Goal: Task Accomplishment & Management: Manage account settings

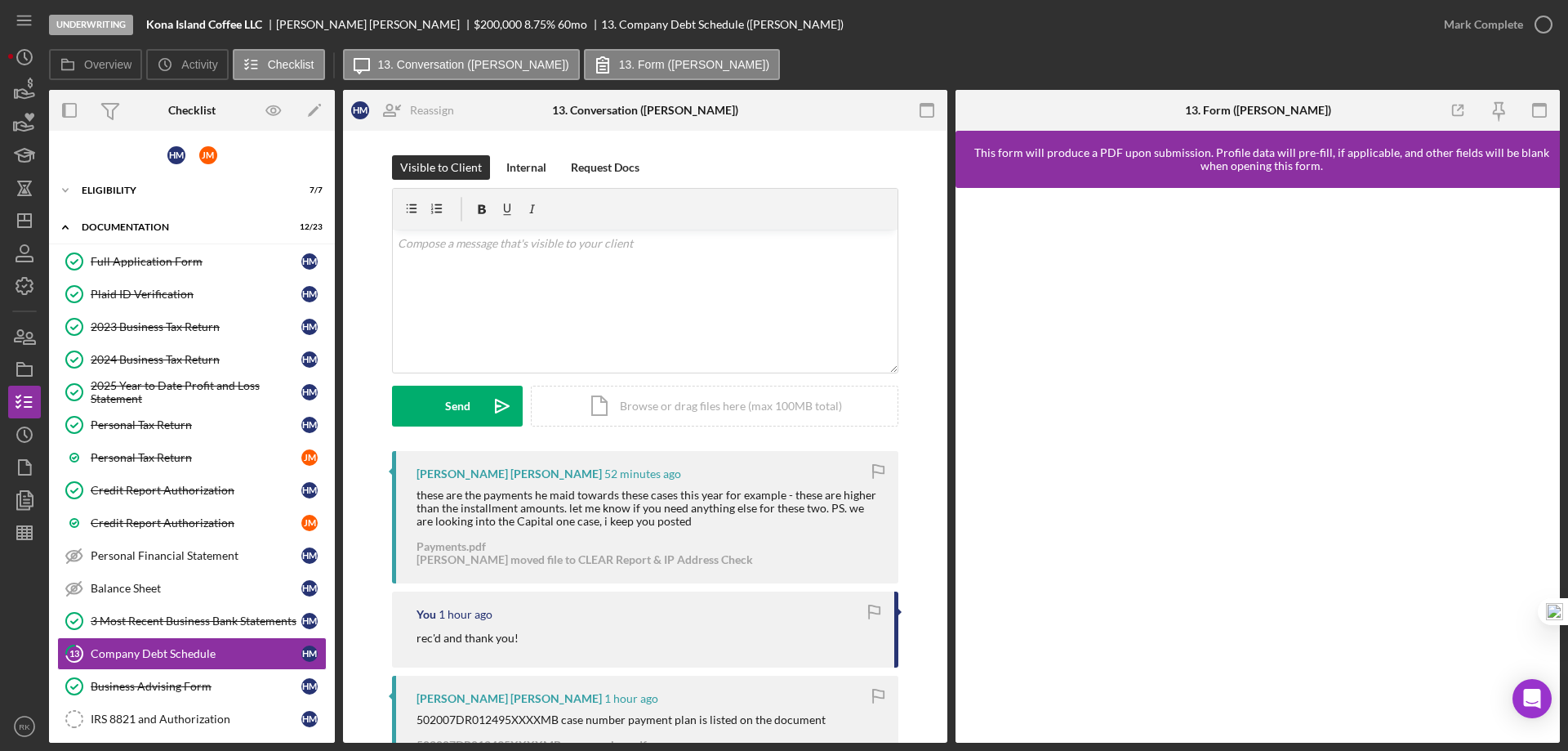
scroll to position [217, 0]
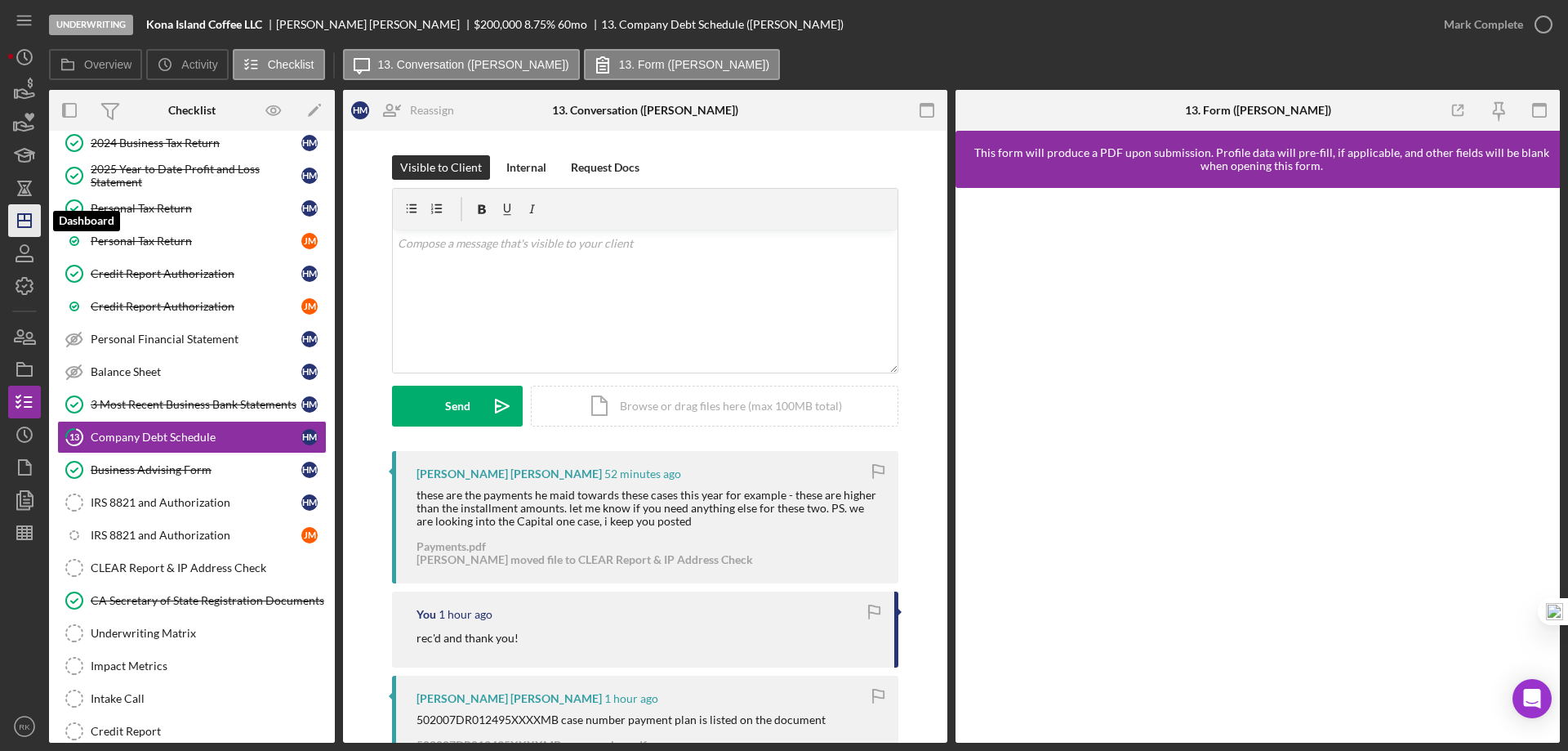
click at [36, 218] on icon "Icon/Dashboard" at bounding box center [24, 220] width 41 height 41
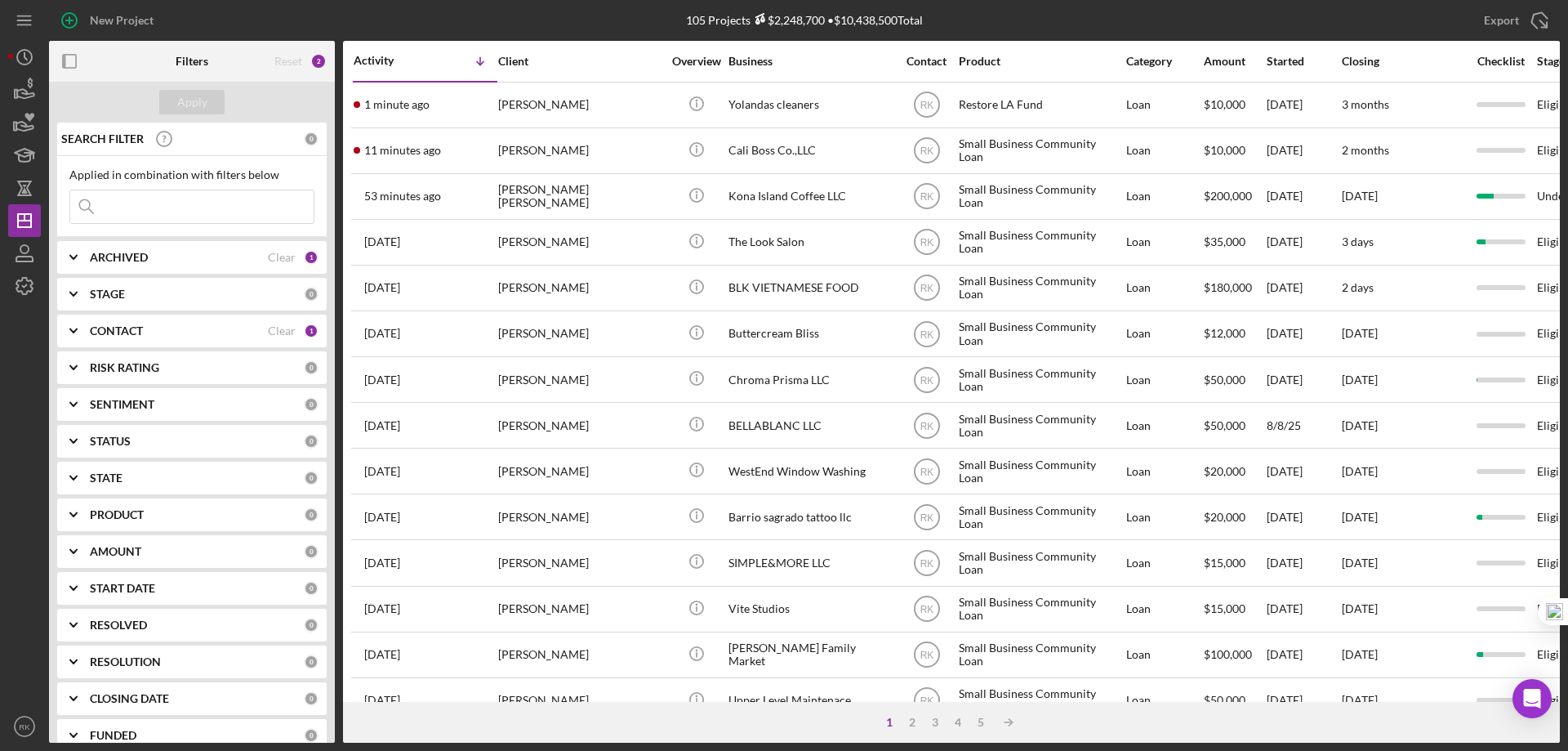
click at [72, 63] on icon "button" at bounding box center [69, 61] width 36 height 36
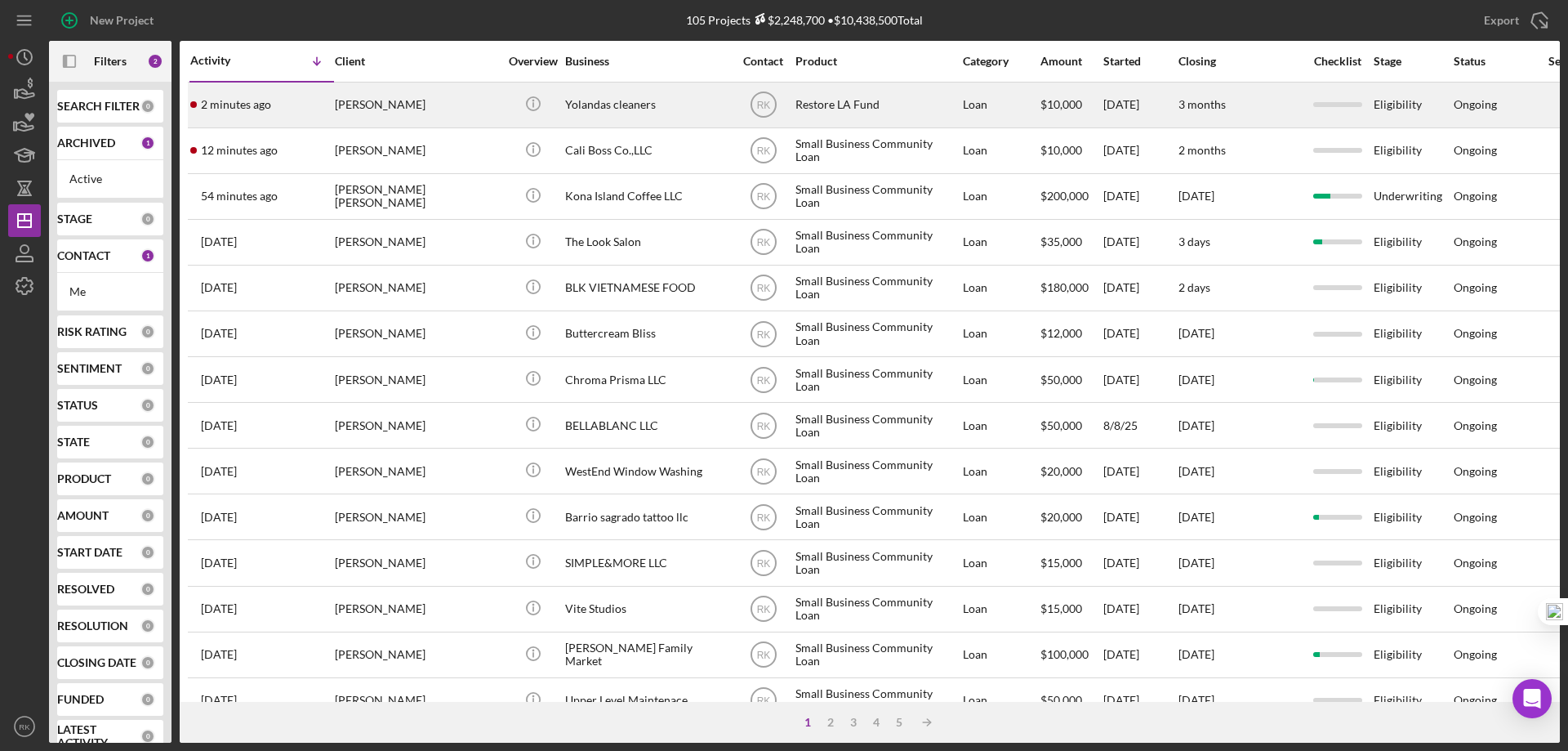
click at [581, 105] on div "Yolandas cleaners" at bounding box center [646, 105] width 163 height 43
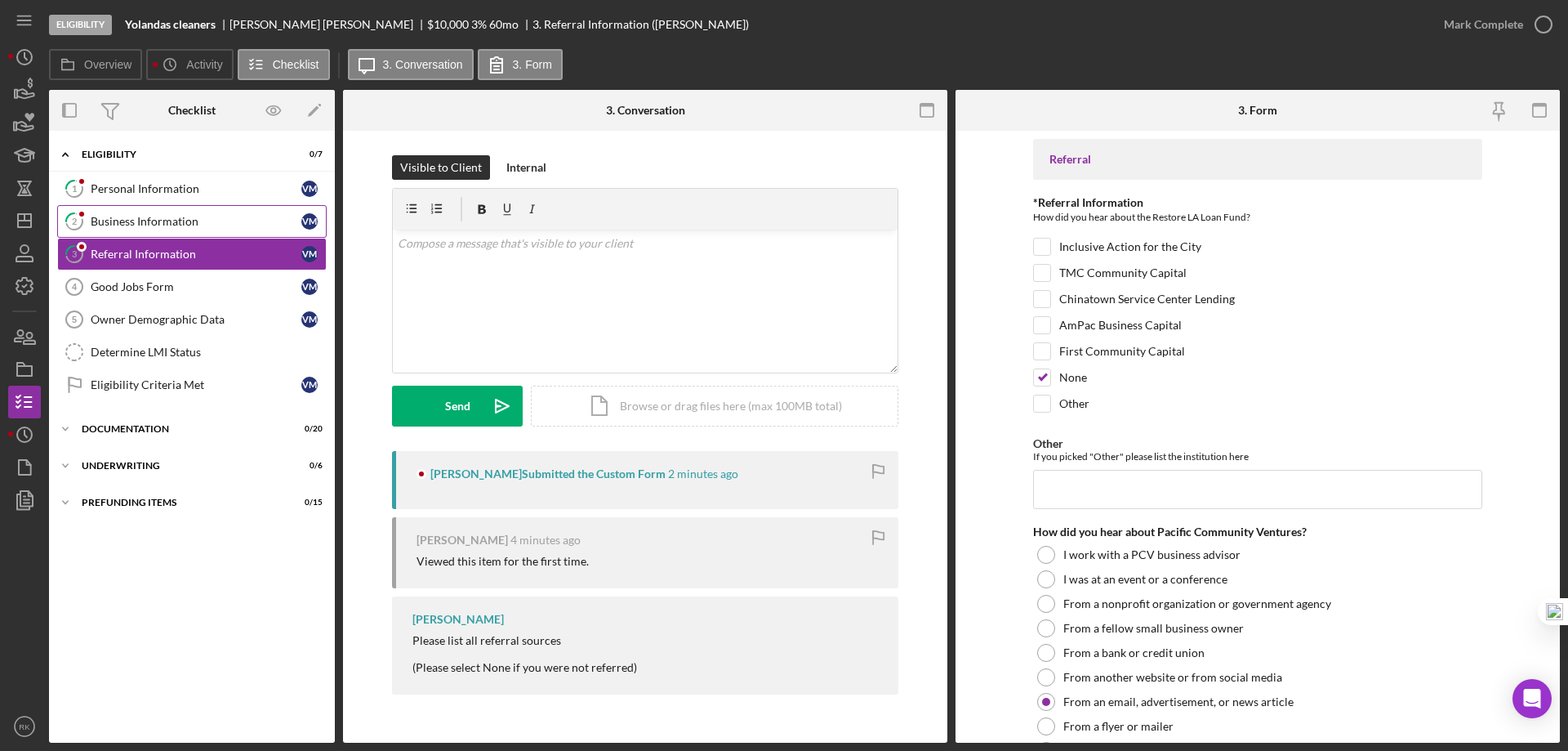
click at [165, 225] on div "Business Information" at bounding box center [196, 221] width 211 height 13
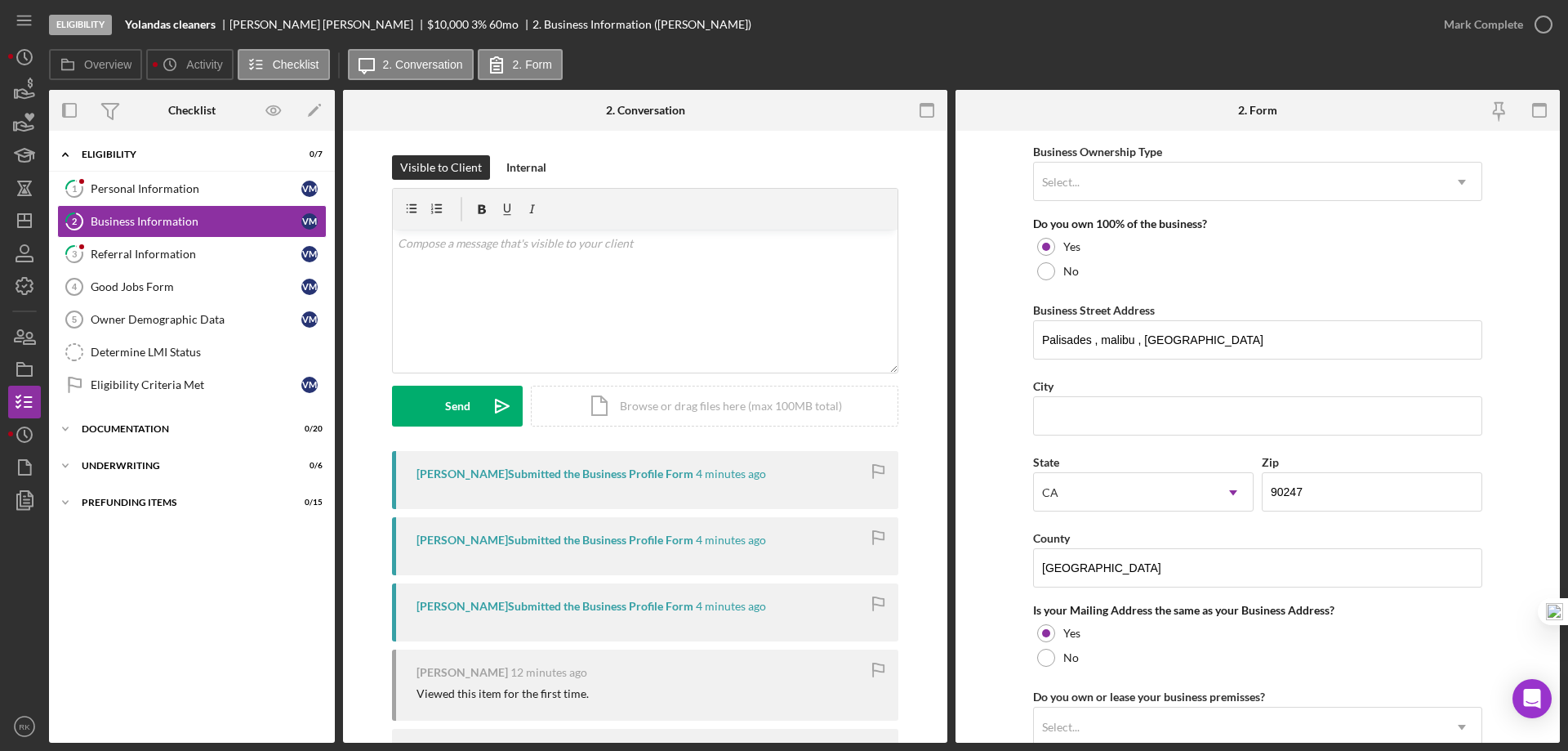
scroll to position [810, 0]
click at [164, 254] on div "Referral Information" at bounding box center [196, 254] width 211 height 13
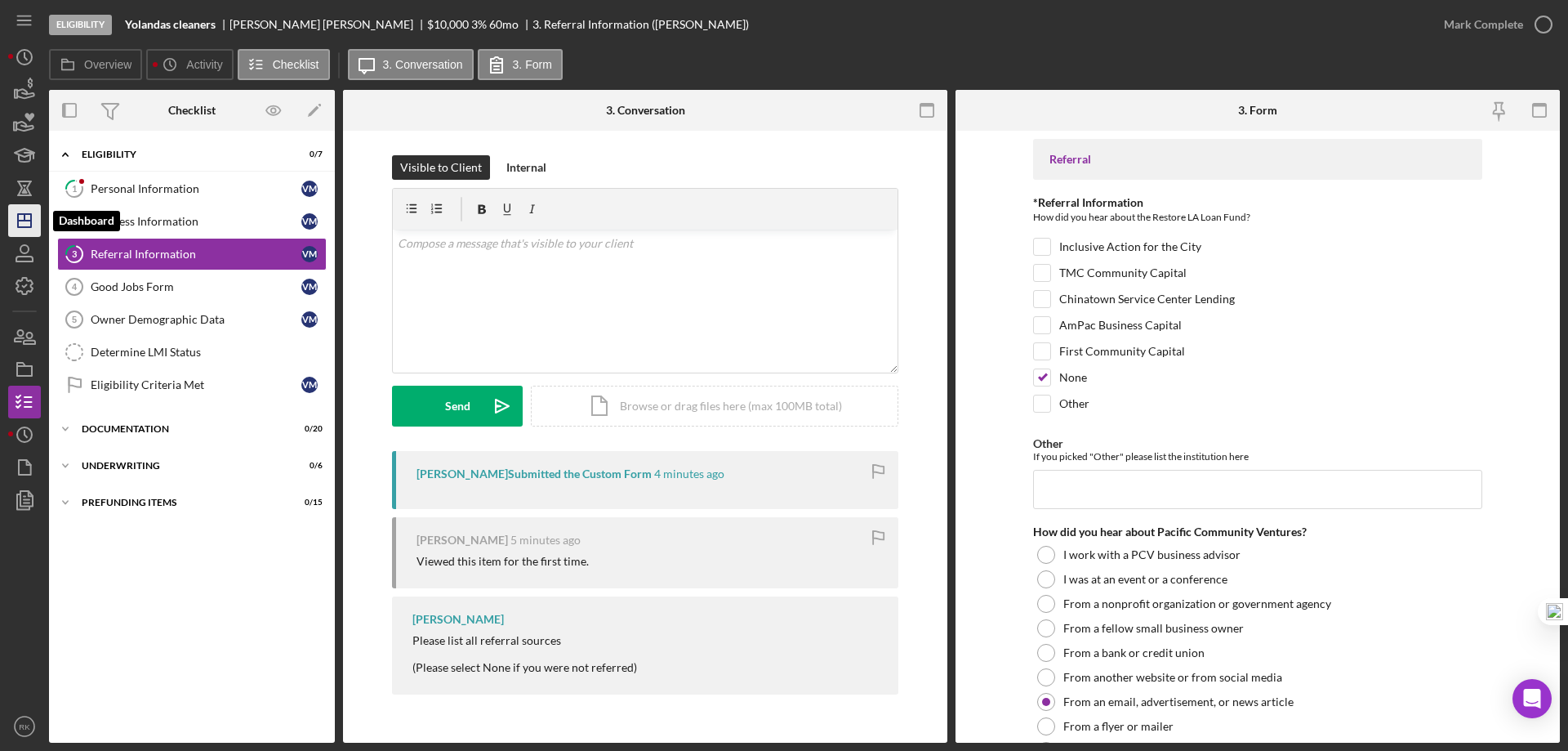
click at [23, 220] on line "button" at bounding box center [24, 220] width 13 height 0
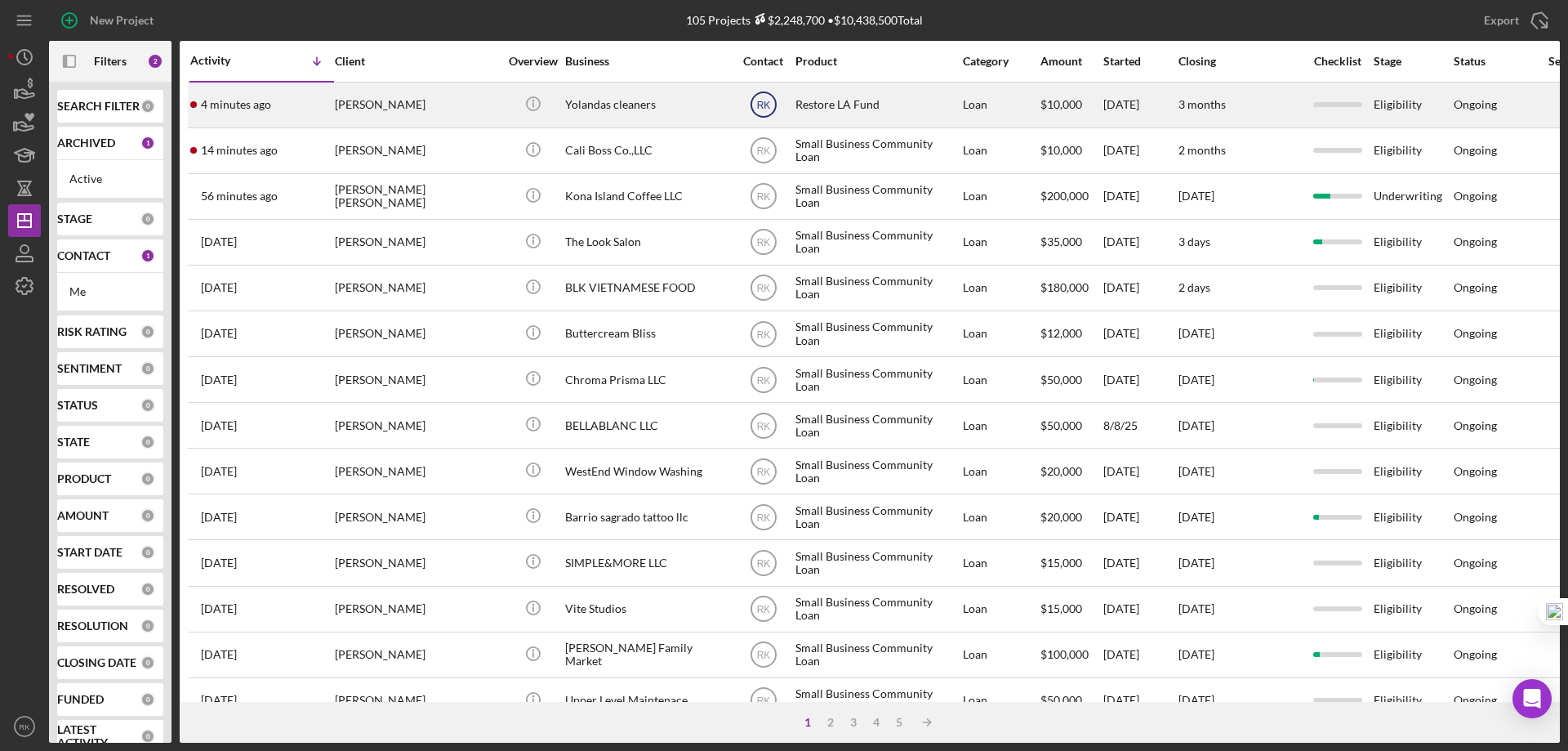
click at [761, 107] on text "RK" at bounding box center [763, 106] width 14 height 11
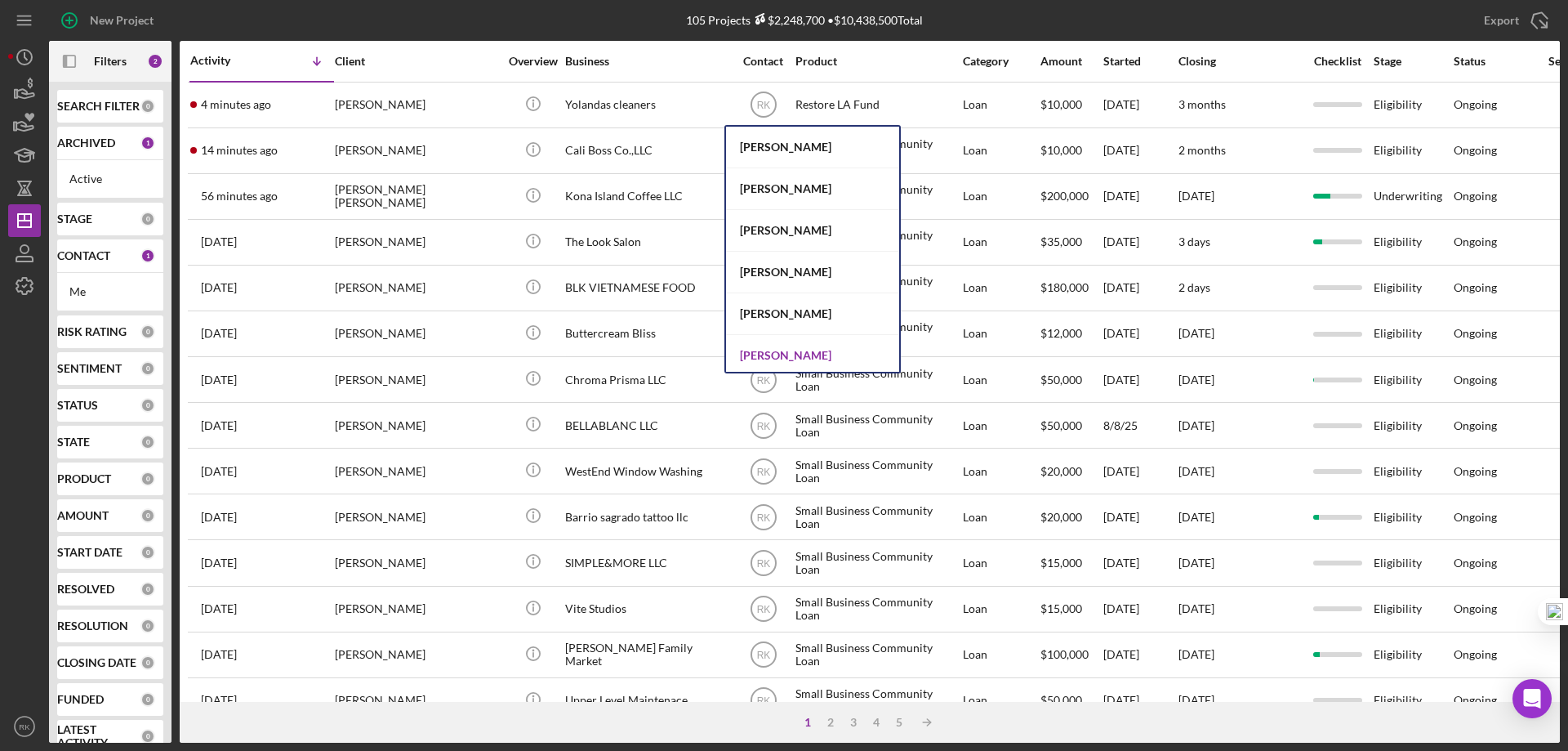
click at [797, 353] on div "[PERSON_NAME]" at bounding box center [812, 355] width 173 height 42
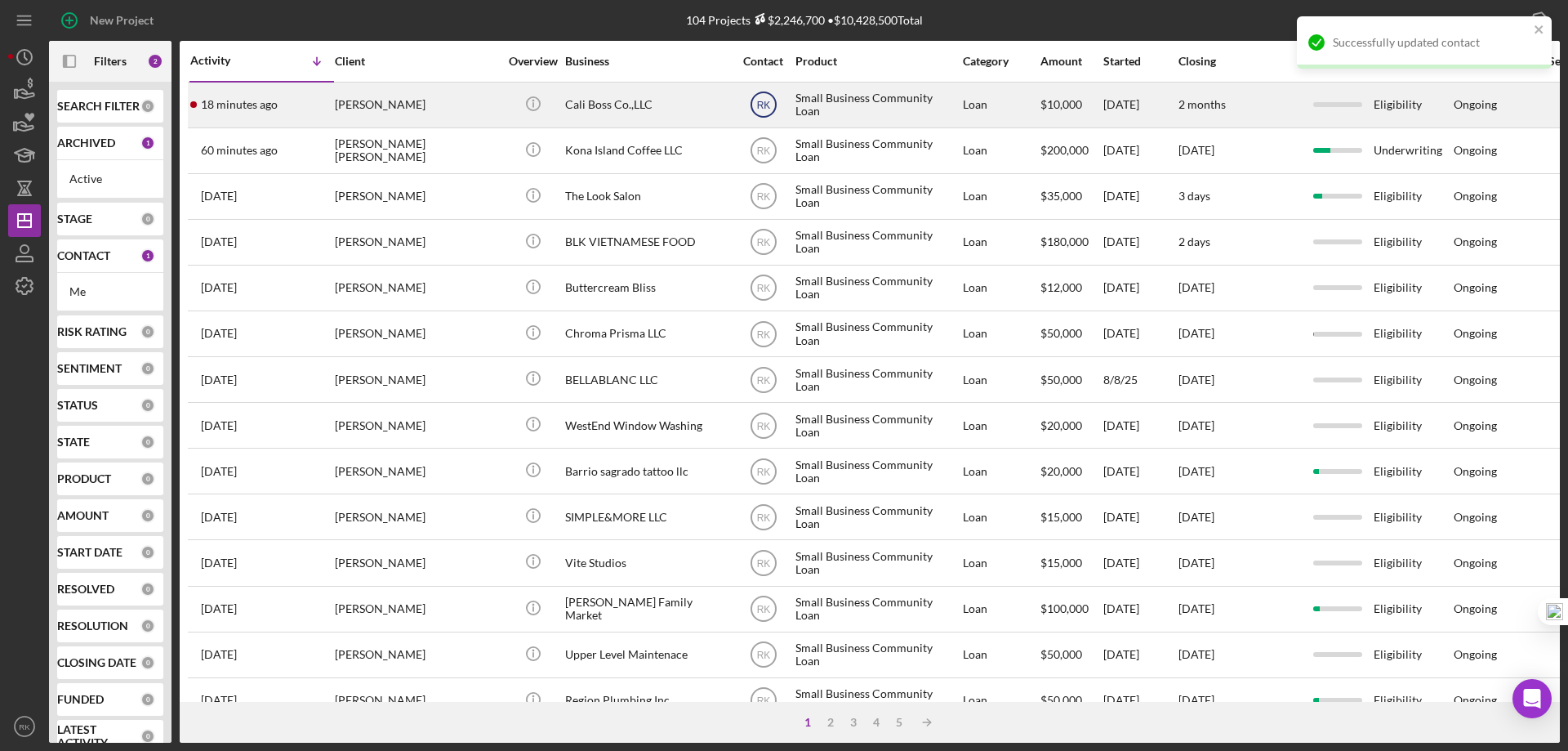
click at [764, 106] on text "RK" at bounding box center [763, 106] width 14 height 11
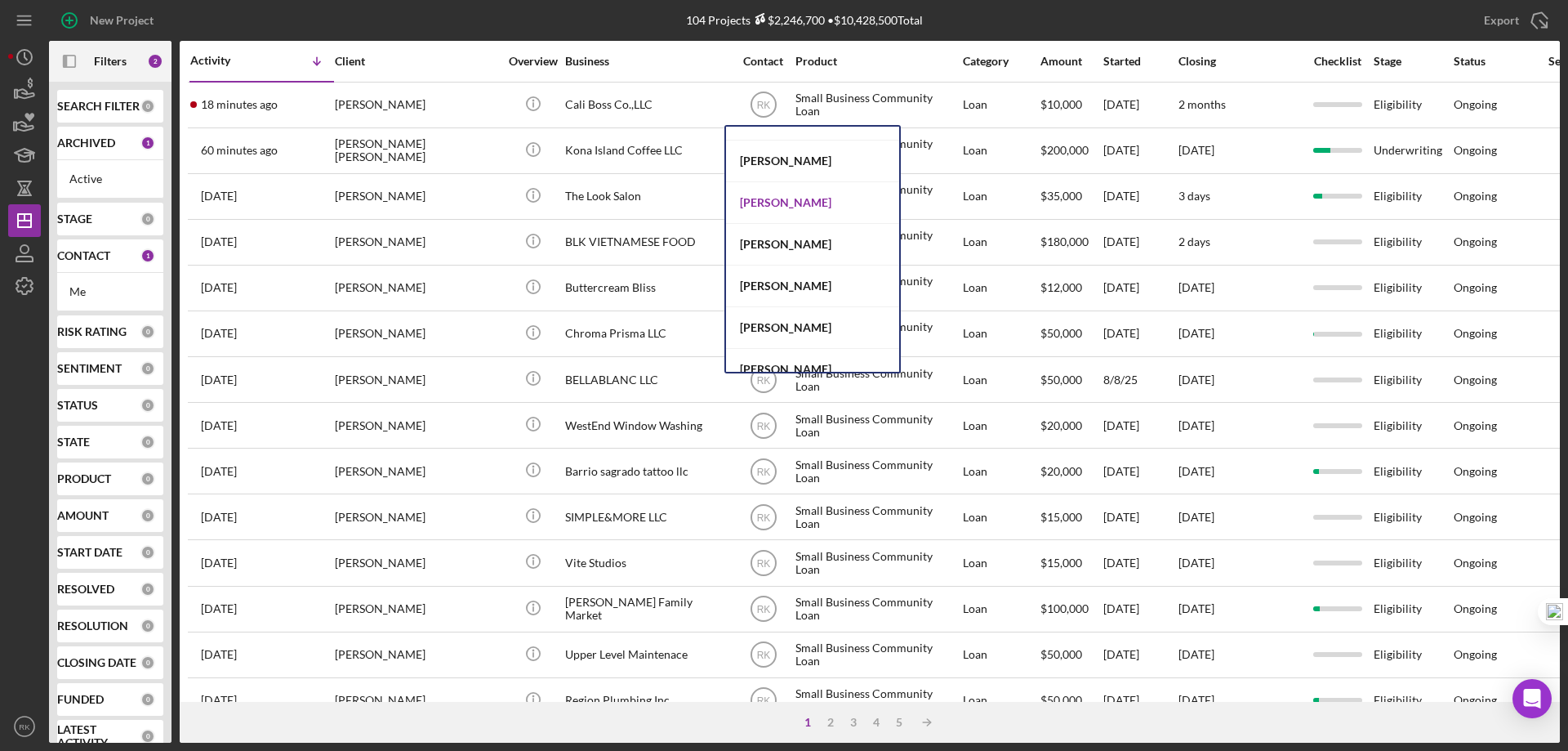
scroll to position [654, 0]
click at [789, 199] on div "[PERSON_NAME]" at bounding box center [812, 202] width 173 height 42
